Goal: Task Accomplishment & Management: Manage account settings

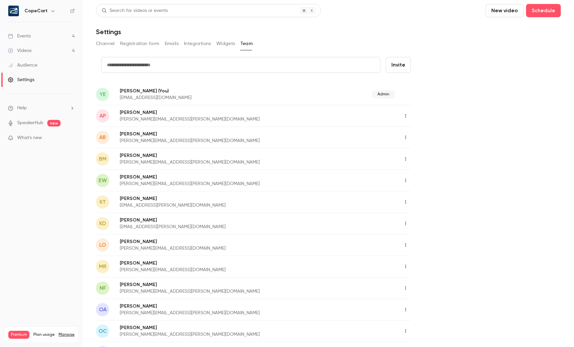
click at [45, 41] on link "Events 4" at bounding box center [41, 36] width 83 height 15
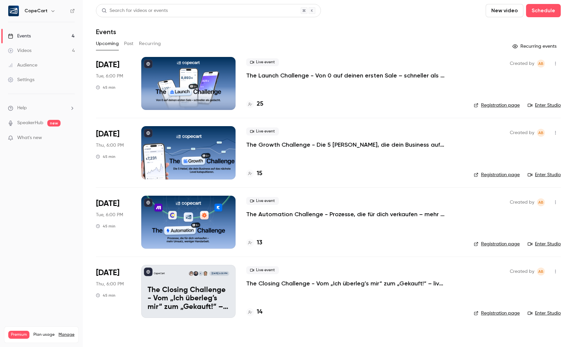
click at [185, 291] on p "The Closing Challenge - Vom „Ich überleg’s mir“ zum „Gekauft!“ – live im Call." at bounding box center [189, 298] width 82 height 25
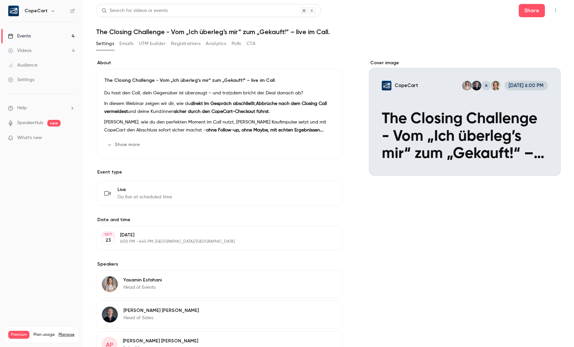
click at [457, 120] on div "Cover image" at bounding box center [465, 118] width 192 height 116
click at [0, 0] on input "CopeCart A [DATE] 6:00 PM The Closing Challenge - Vom „Ich überleg’s mir“ zum „…" at bounding box center [0, 0] width 0 height 0
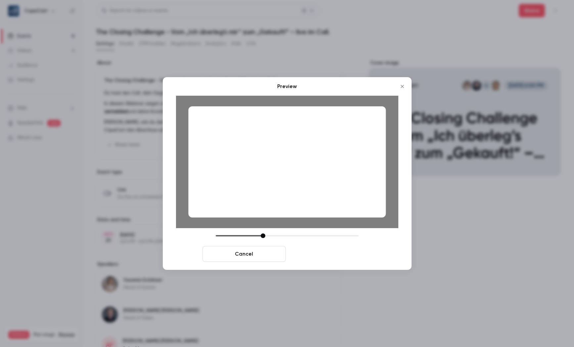
click at [338, 254] on button "Save cover" at bounding box center [330, 254] width 83 height 16
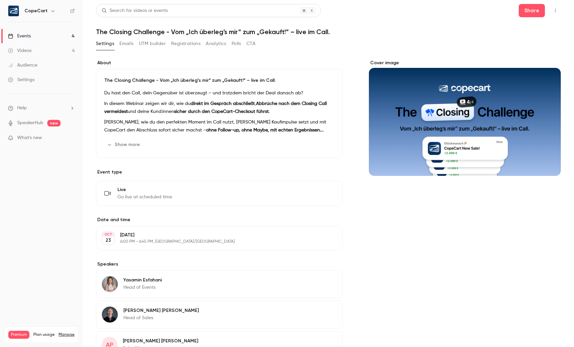
click at [36, 39] on link "Events 4" at bounding box center [41, 36] width 83 height 15
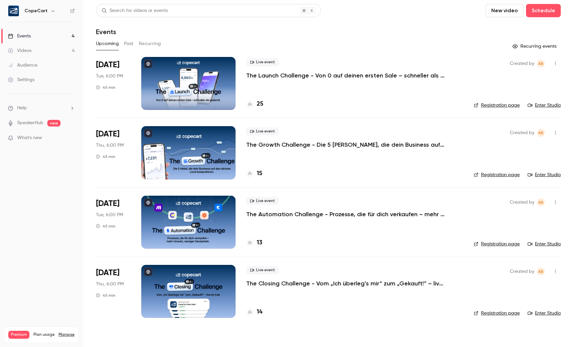
click at [258, 104] on h4 "25" at bounding box center [260, 104] width 7 height 9
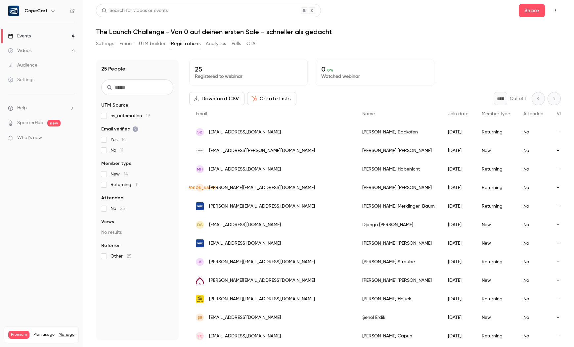
click at [34, 39] on link "Events 4" at bounding box center [41, 36] width 83 height 15
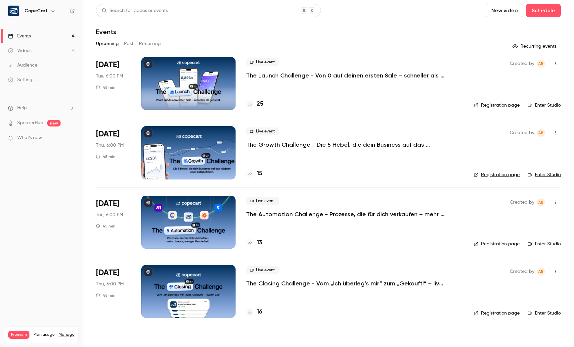
click at [28, 66] on div "Audience" at bounding box center [22, 65] width 29 height 7
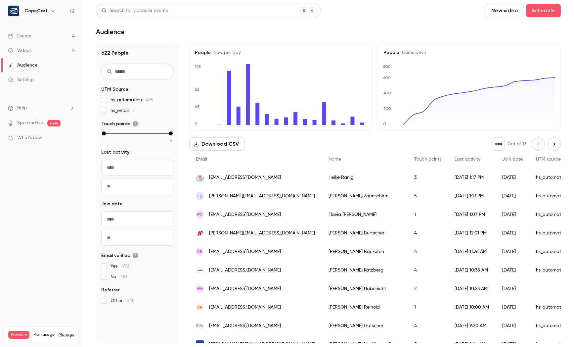
click at [48, 81] on link "Settings" at bounding box center [41, 80] width 83 height 15
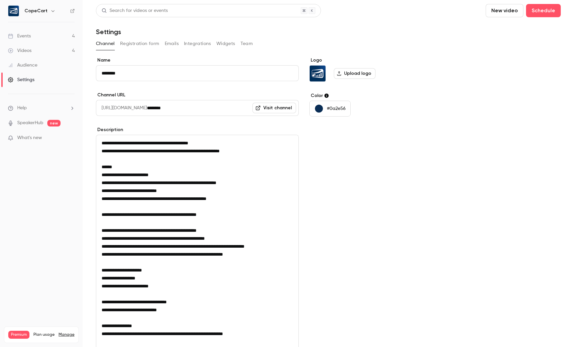
click at [244, 44] on button "Team" at bounding box center [247, 43] width 13 height 11
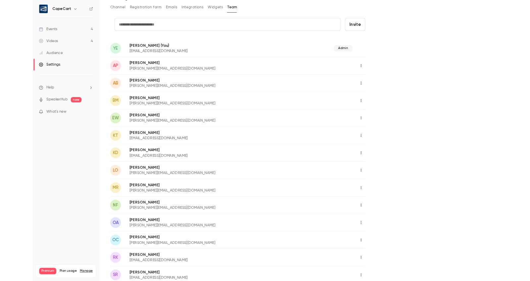
scroll to position [49, 0]
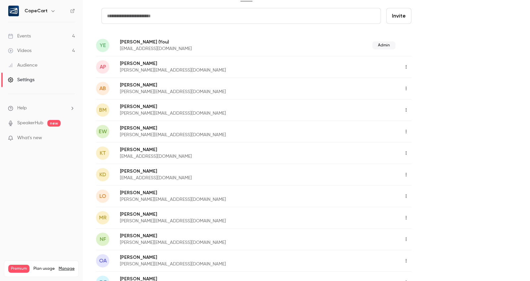
click at [42, 35] on link "Events 4" at bounding box center [41, 36] width 83 height 15
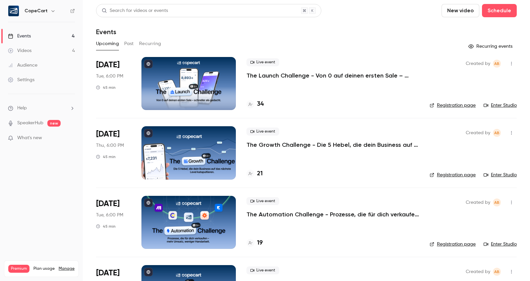
click at [202, 96] on div at bounding box center [188, 83] width 94 height 53
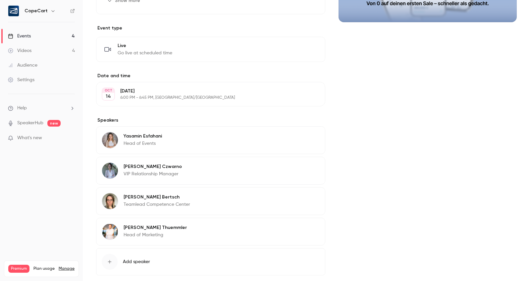
scroll to position [175, 0]
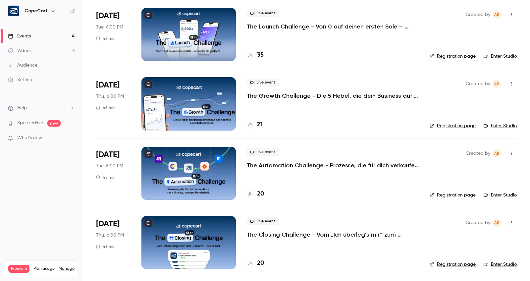
click at [181, 104] on div at bounding box center [188, 103] width 94 height 53
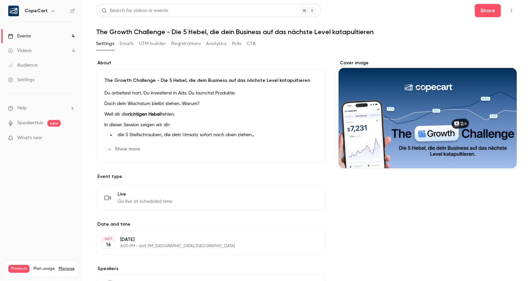
click at [49, 37] on link "Events 4" at bounding box center [41, 36] width 83 height 15
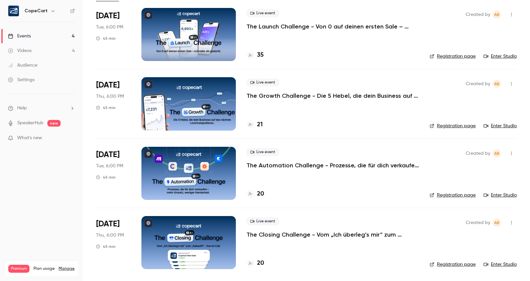
click at [209, 162] on div at bounding box center [188, 173] width 94 height 53
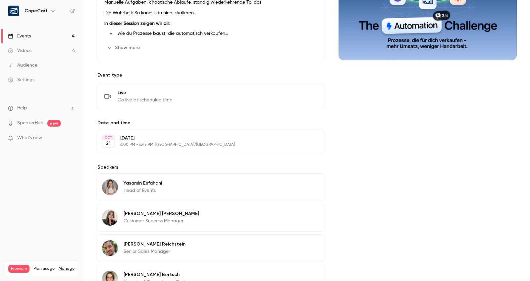
click at [38, 36] on link "Events 4" at bounding box center [41, 36] width 83 height 15
